Goal: Task Accomplishment & Management: Manage account settings

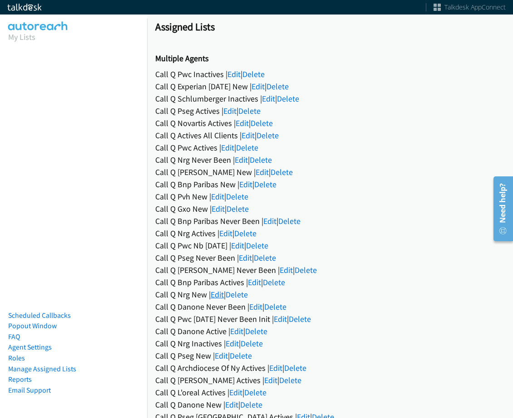
click at [215, 296] on link "Edit" at bounding box center [216, 294] width 13 height 10
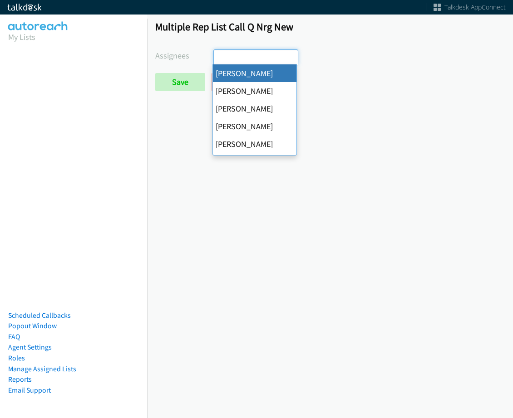
select select "cb11e729-9a1d-44de-9b38-0f5a50c7e01c"
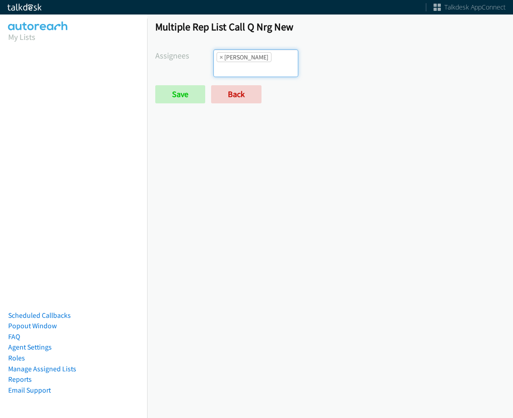
click at [251, 61] on li "× Abigail Odhiambo" at bounding box center [243, 57] width 55 height 10
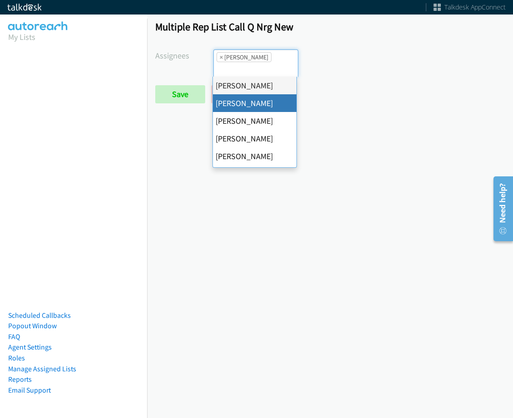
drag, startPoint x: 245, startPoint y: 104, endPoint x: 263, endPoint y: 78, distance: 32.0
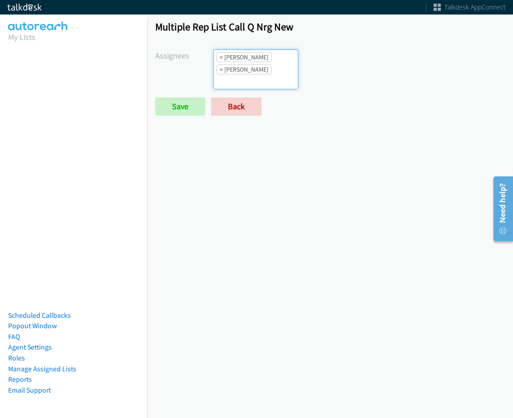
click at [264, 78] on form "Assignees Abigail Odhiambo Alana Ruiz Cathy Shahan Charles Ross Daquaya Johnson…" at bounding box center [329, 82] width 349 height 66
click at [245, 74] on input "search" at bounding box center [230, 81] width 32 height 15
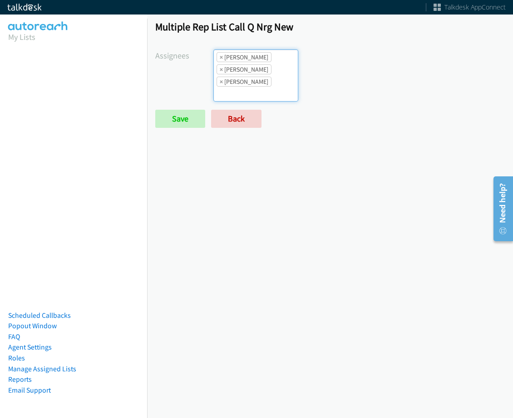
click at [273, 65] on ul "× Abigail Odhiambo × Alana Ruiz × Cathy Shahan" at bounding box center [255, 75] width 83 height 51
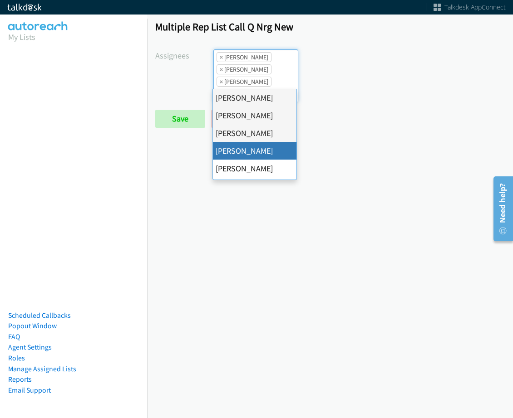
drag, startPoint x: 268, startPoint y: 154, endPoint x: 282, endPoint y: 72, distance: 83.3
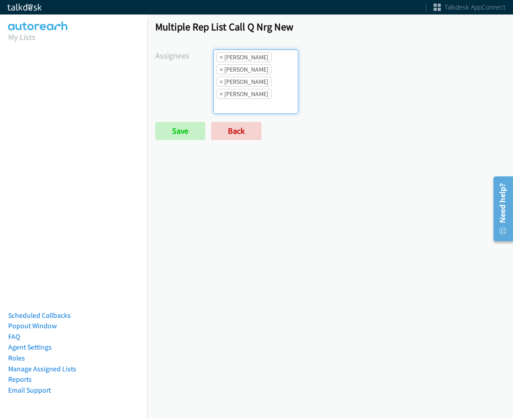
click at [282, 70] on ul "× Abigail Odhiambo × Alana Ruiz × Cathy Shahan × Charles Ross" at bounding box center [255, 82] width 83 height 64
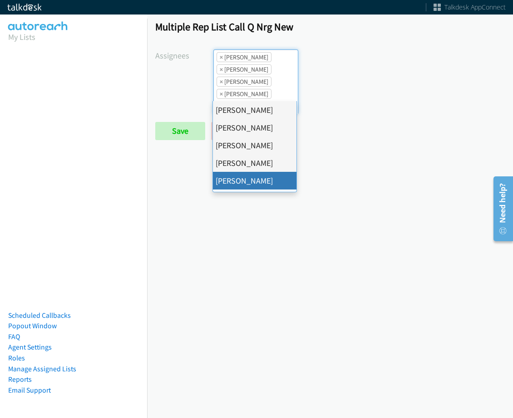
drag, startPoint x: 274, startPoint y: 182, endPoint x: 278, endPoint y: 123, distance: 58.6
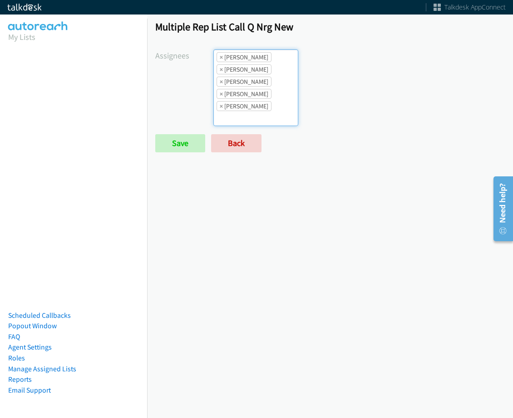
click at [273, 92] on ul "× Abigail Odhiambo × Alana Ruiz × Cathy Shahan × Charles Ross × Daquaya Johnson" at bounding box center [255, 88] width 83 height 76
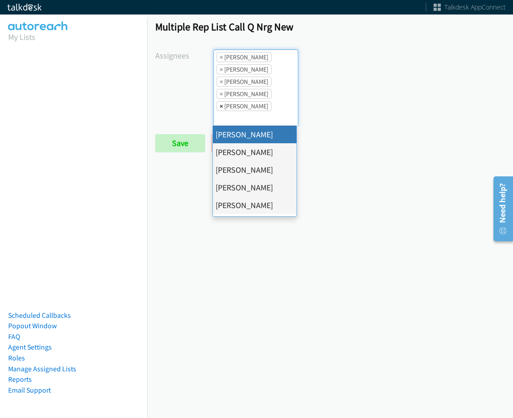
click at [220, 106] on span "×" at bounding box center [221, 106] width 3 height 9
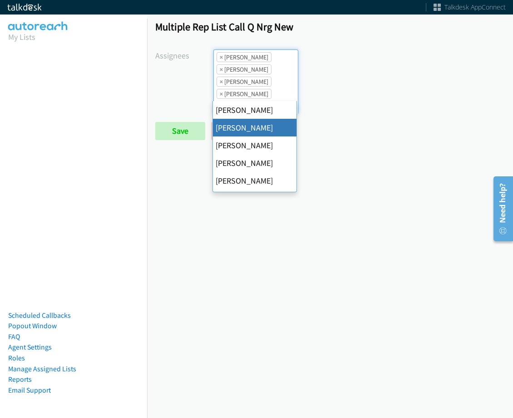
scroll to position [91, 0]
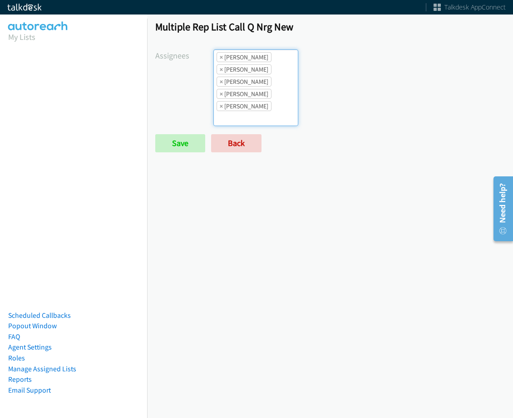
click at [281, 107] on ul "× Abigail Odhiambo × Alana Ruiz × Cathy Shahan × Charles Ross × Jasmin Martinez" at bounding box center [255, 88] width 83 height 76
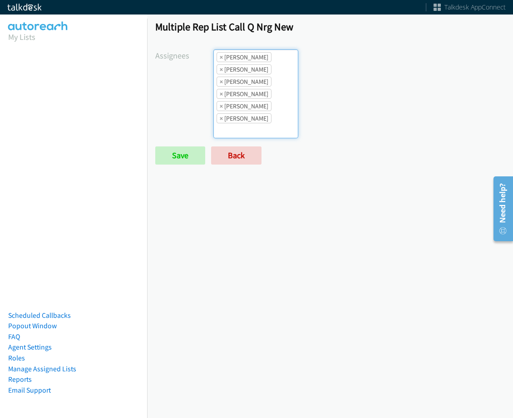
click at [266, 117] on ul "× Abigail Odhiambo × Alana Ruiz × Cathy Shahan × Charles Ross × Jasmin Martinez…" at bounding box center [255, 94] width 83 height 88
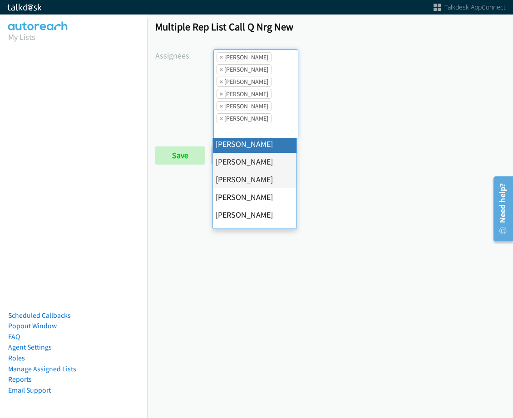
scroll to position [136, 0]
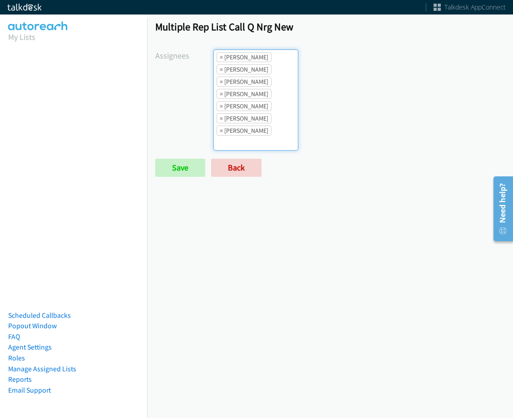
click at [267, 131] on li "× Rodnika Murphy" at bounding box center [243, 131] width 55 height 10
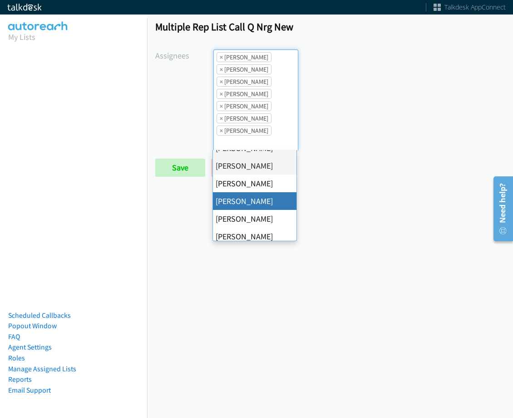
scroll to position [157, 0]
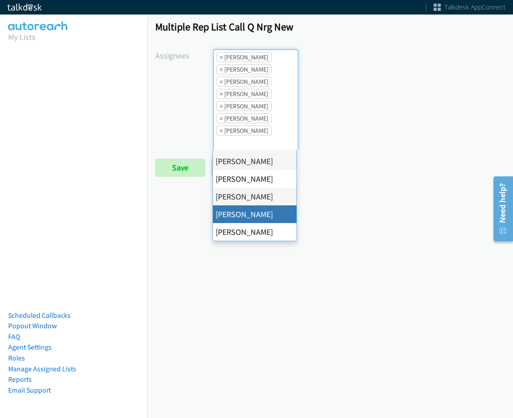
drag, startPoint x: 266, startPoint y: 215, endPoint x: 266, endPoint y: 206, distance: 9.1
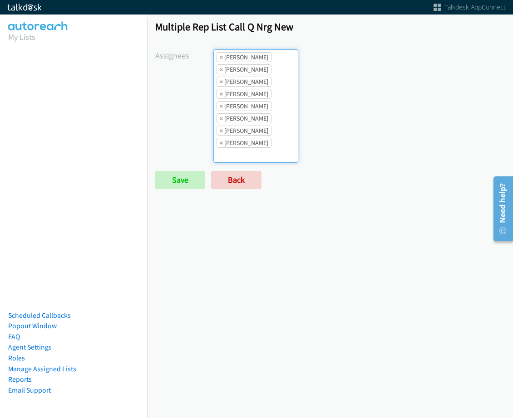
click at [272, 137] on ul "× Abigail Odhiambo × Alana Ruiz × Cathy Shahan × Charles Ross × Jasmin Martinez…" at bounding box center [255, 106] width 83 height 112
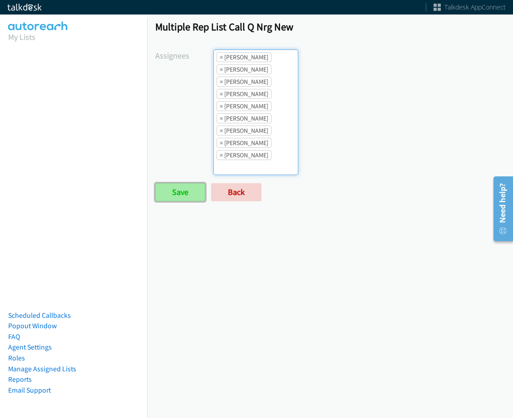
drag, startPoint x: 188, startPoint y: 193, endPoint x: 173, endPoint y: 195, distance: 14.6
click at [188, 193] on input "Save" at bounding box center [180, 192] width 50 height 18
